Goal: Check status: Check status

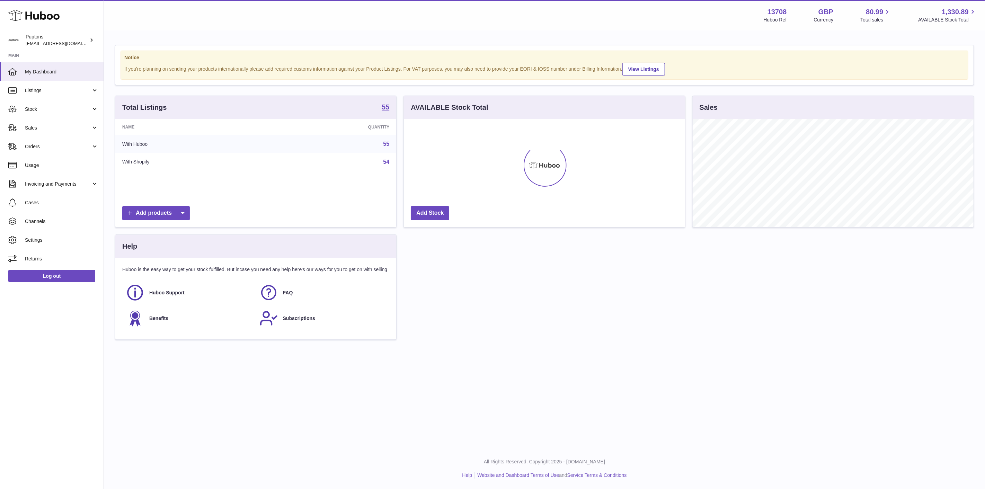
scroll to position [346103, 345930]
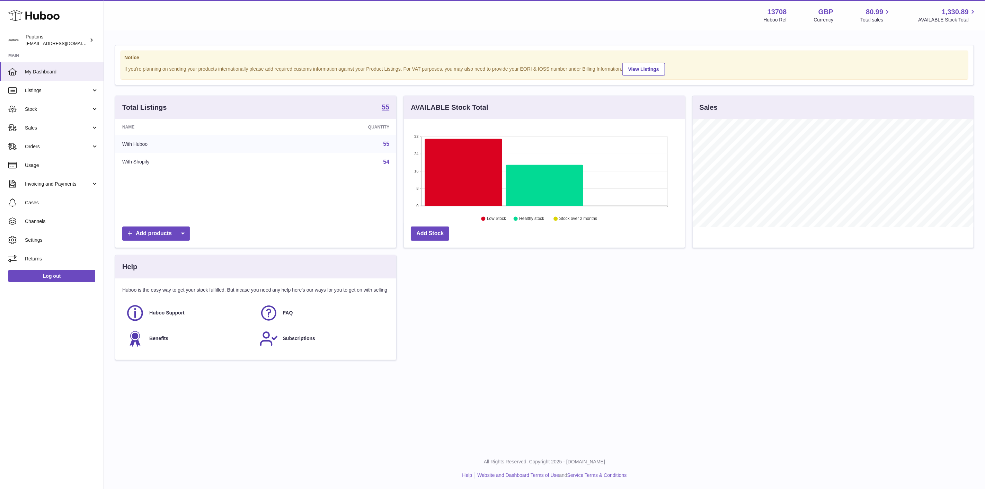
click at [36, 145] on span "Orders" at bounding box center [58, 146] width 66 height 7
click at [26, 101] on link "Stock" at bounding box center [52, 109] width 104 height 19
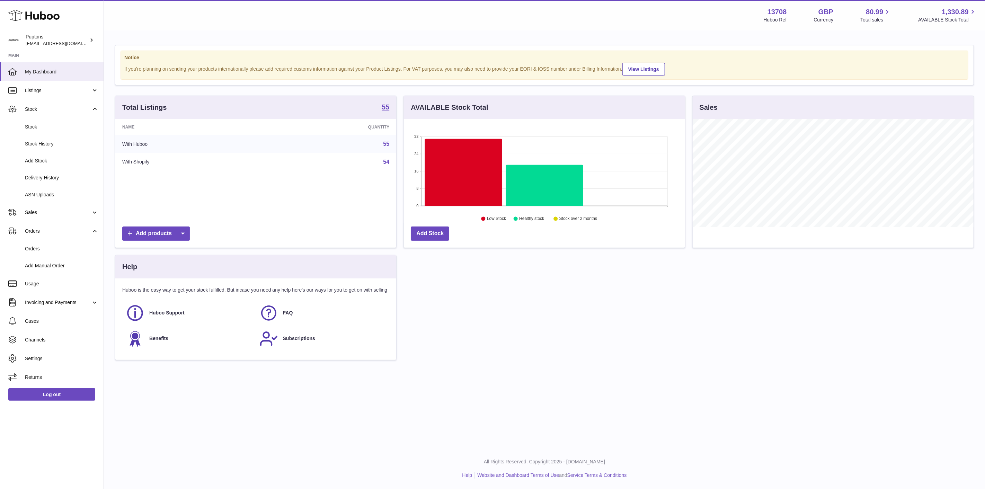
click at [43, 176] on span "Delivery History" at bounding box center [61, 177] width 73 height 7
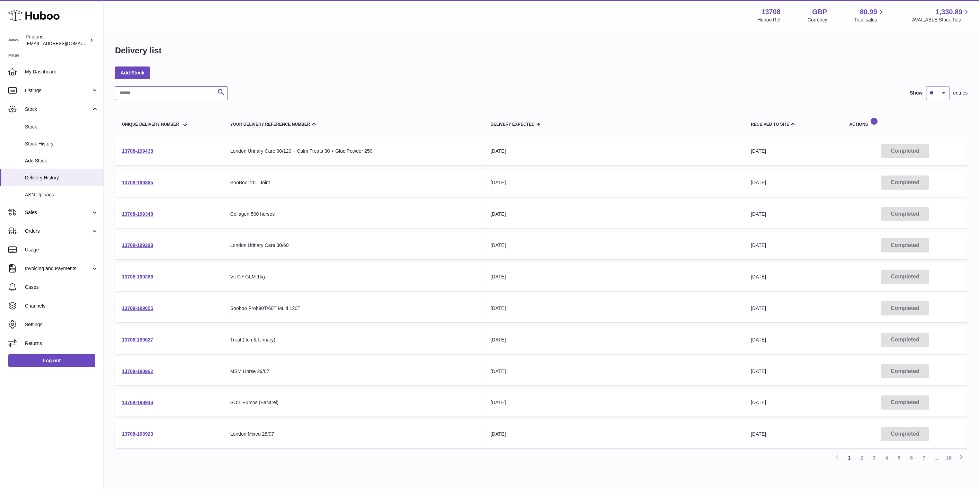
click at [170, 95] on input "text" at bounding box center [171, 93] width 113 height 14
paste input "******"
type input "******"
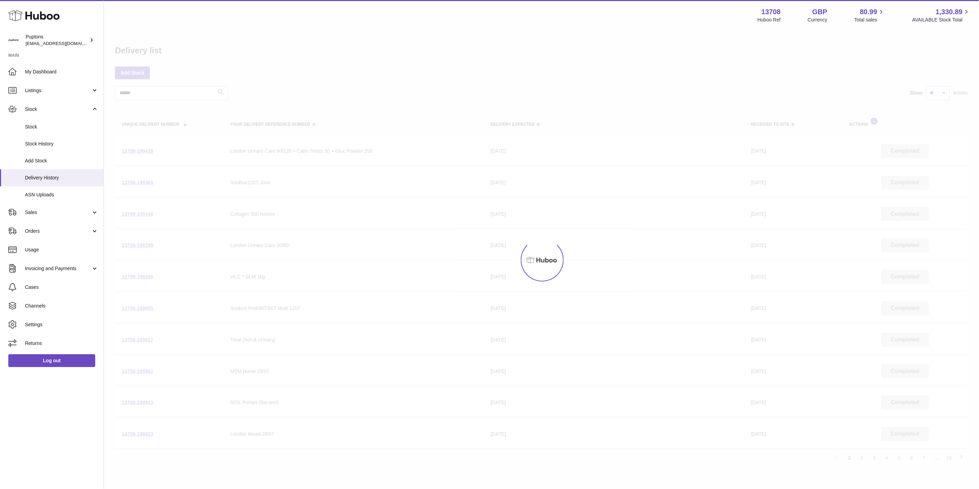
click at [221, 90] on div at bounding box center [541, 260] width 875 height 458
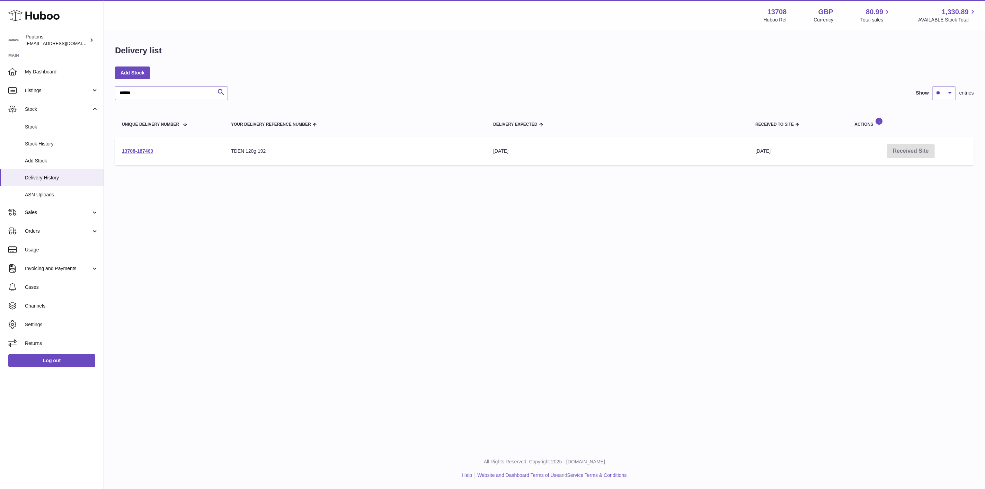
drag, startPoint x: 492, startPoint y: 152, endPoint x: 521, endPoint y: 153, distance: 29.4
click at [521, 153] on div "[DATE]" at bounding box center [617, 151] width 248 height 7
click at [527, 154] on div "[DATE]" at bounding box center [617, 151] width 248 height 7
click at [127, 156] on td "13708-187460" at bounding box center [169, 151] width 109 height 28
click at [128, 155] on td "13708-187460" at bounding box center [169, 151] width 109 height 28
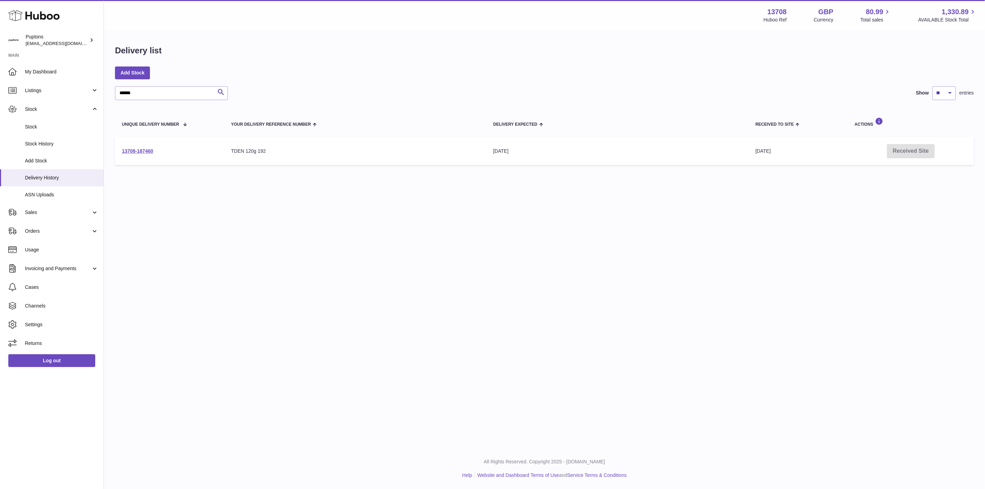
click at [128, 155] on td "13708-187460" at bounding box center [169, 151] width 109 height 28
click at [127, 153] on link "13708-187460" at bounding box center [137, 151] width 31 height 6
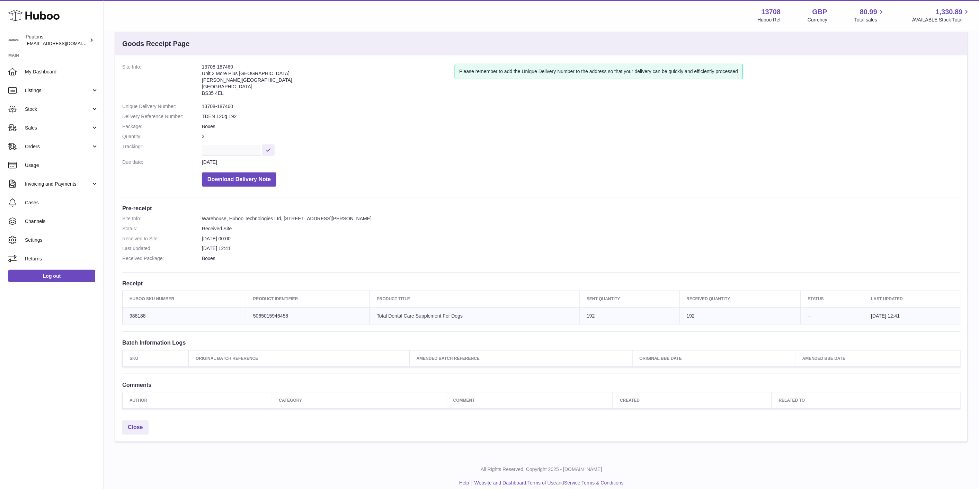
scroll to position [21, 0]
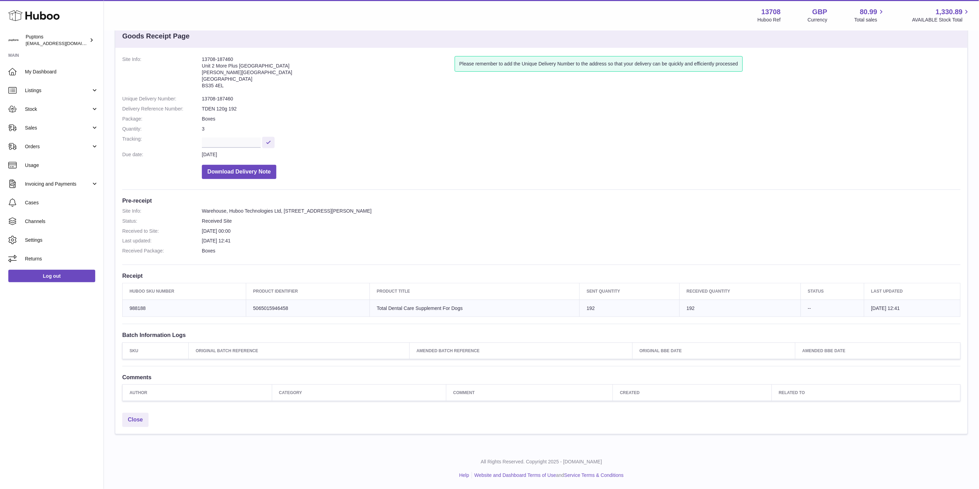
drag, startPoint x: 591, startPoint y: 311, endPoint x: 691, endPoint y: 321, distance: 100.6
click at [589, 310] on td "Sent Quantity 192" at bounding box center [630, 307] width 100 height 17
drag, startPoint x: 695, startPoint y: 319, endPoint x: 674, endPoint y: 306, distance: 23.8
click at [674, 306] on div "Site Info: 13708-187460 Unit 2 More Plus [STREET_ADDRESS][PERSON_NAME] Please r…" at bounding box center [541, 228] width 852 height 361
drag, startPoint x: 676, startPoint y: 317, endPoint x: 677, endPoint y: 311, distance: 6.6
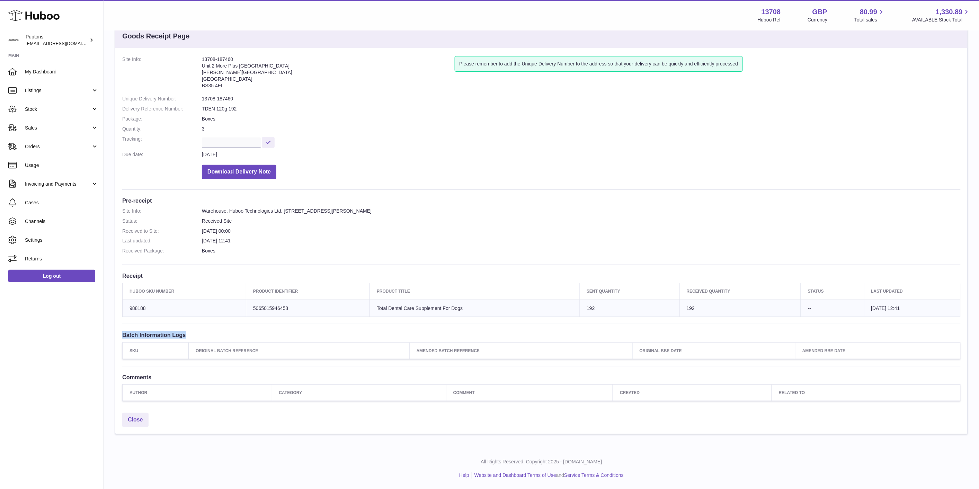
click at [676, 312] on div "Site Info: 13708-187460 Unit 2 More Plus [STREET_ADDRESS][PERSON_NAME] Please r…" at bounding box center [541, 228] width 852 height 361
click at [630, 314] on td "Sent Quantity 192" at bounding box center [630, 307] width 100 height 17
drag, startPoint x: 697, startPoint y: 305, endPoint x: 685, endPoint y: 367, distance: 63.8
click at [697, 305] on td "192" at bounding box center [739, 307] width 121 height 17
drag, startPoint x: 652, startPoint y: 313, endPoint x: 577, endPoint y: 298, distance: 76.5
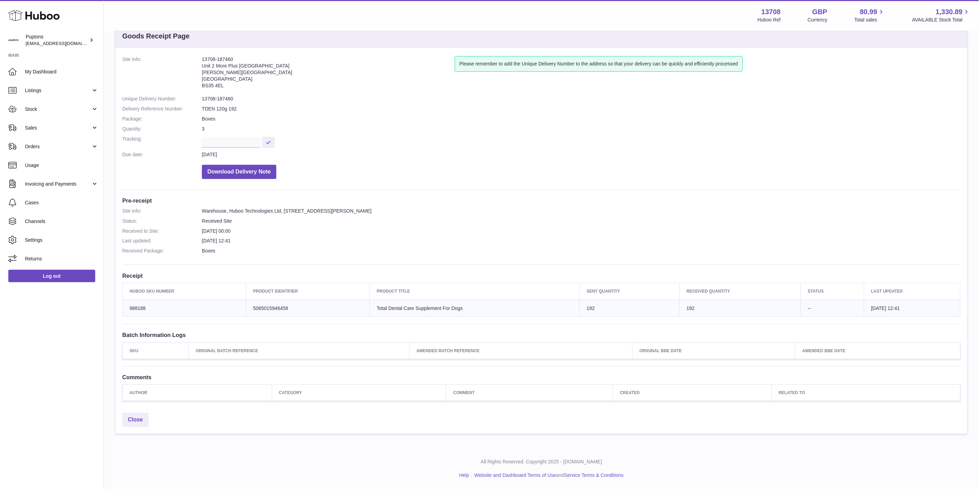
click at [577, 298] on table "Huboo SKU Number Product Identifier Product title Sent Quantity Received Quanti…" at bounding box center [541, 300] width 838 height 34
